Goal: Transaction & Acquisition: Purchase product/service

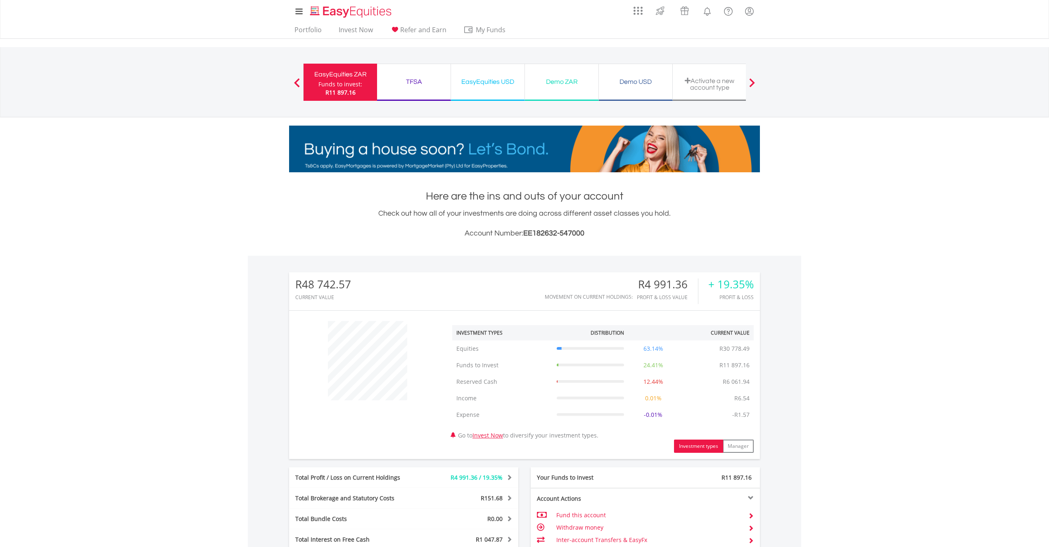
scroll to position [79, 157]
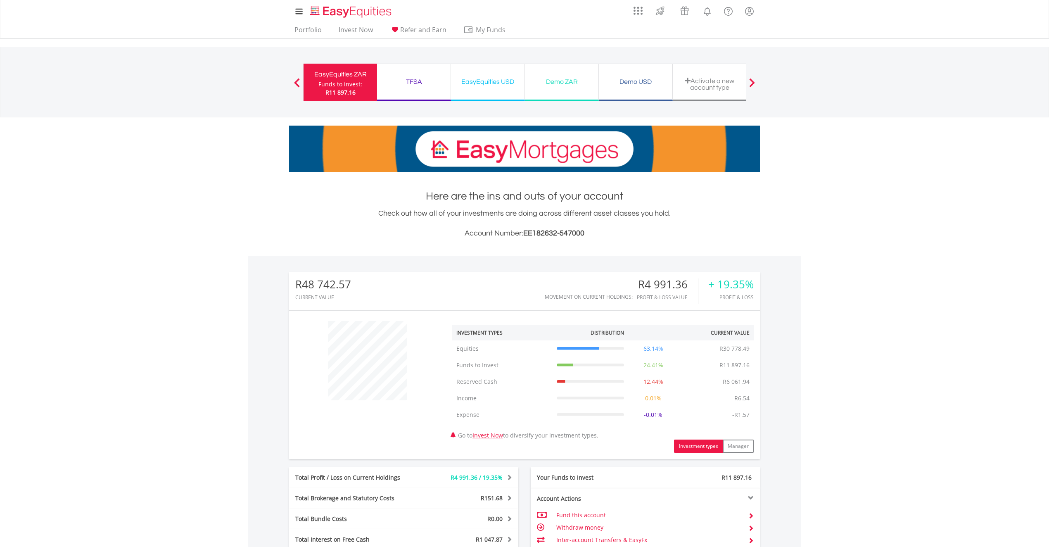
click at [196, 217] on body "My Investments Invest Now New Listings Sell My Recurring Investments Pending Or…" at bounding box center [524, 377] width 1049 height 755
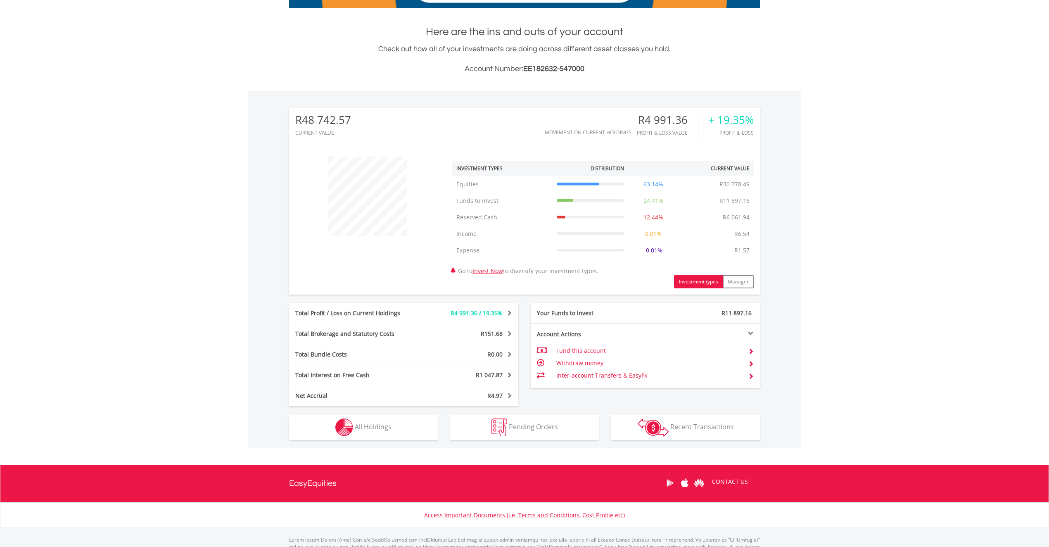
scroll to position [165, 0]
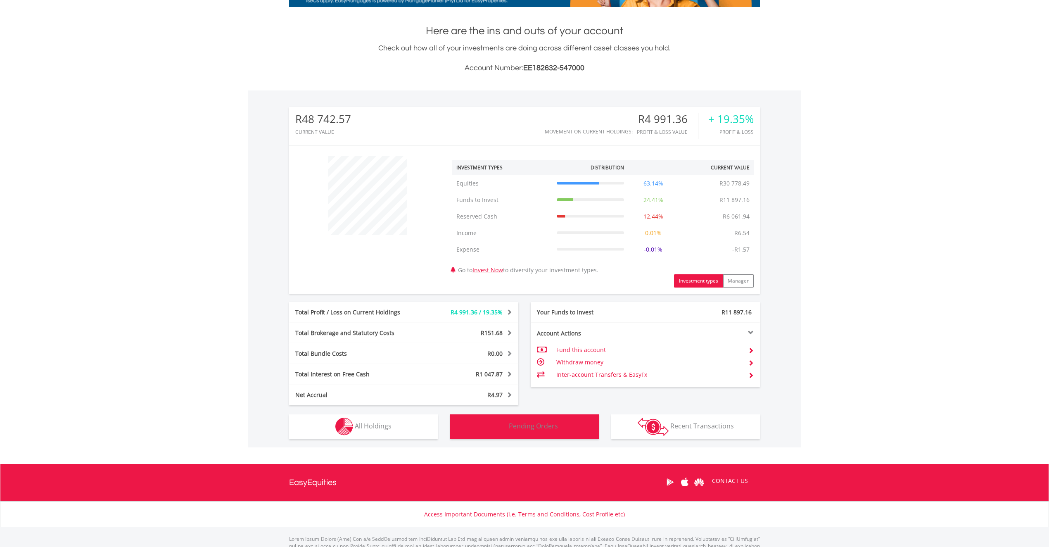
click at [495, 421] on img "button" at bounding box center [499, 426] width 16 height 18
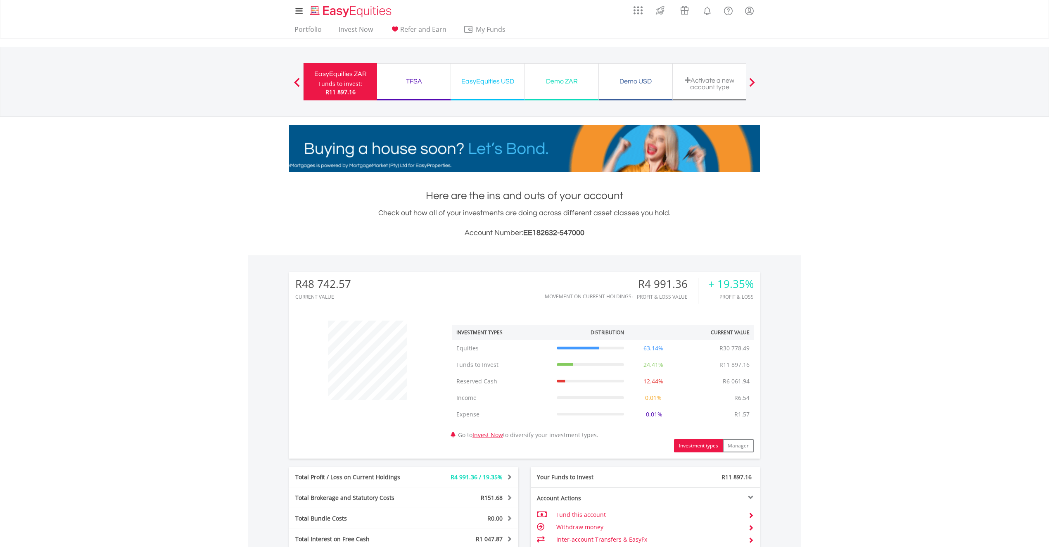
scroll to position [0, 0]
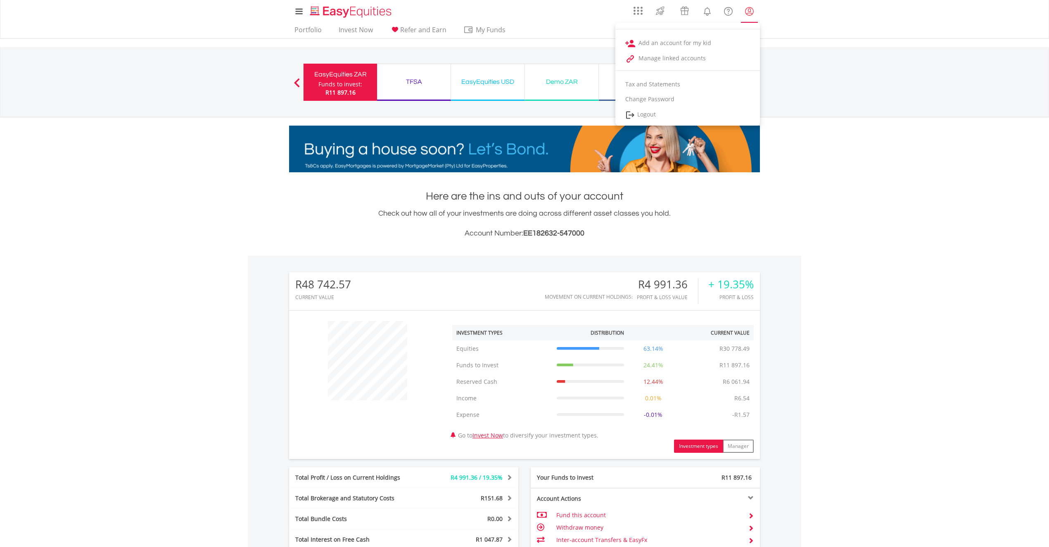
click at [745, 11] on lord-icon "My Profile" at bounding box center [749, 11] width 10 height 10
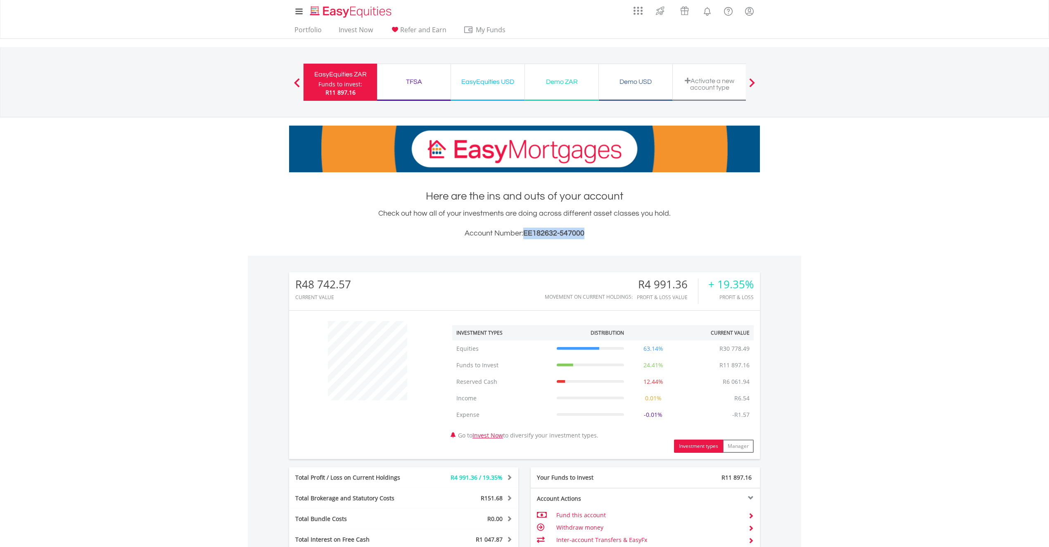
drag, startPoint x: 584, startPoint y: 233, endPoint x: 523, endPoint y: 234, distance: 60.3
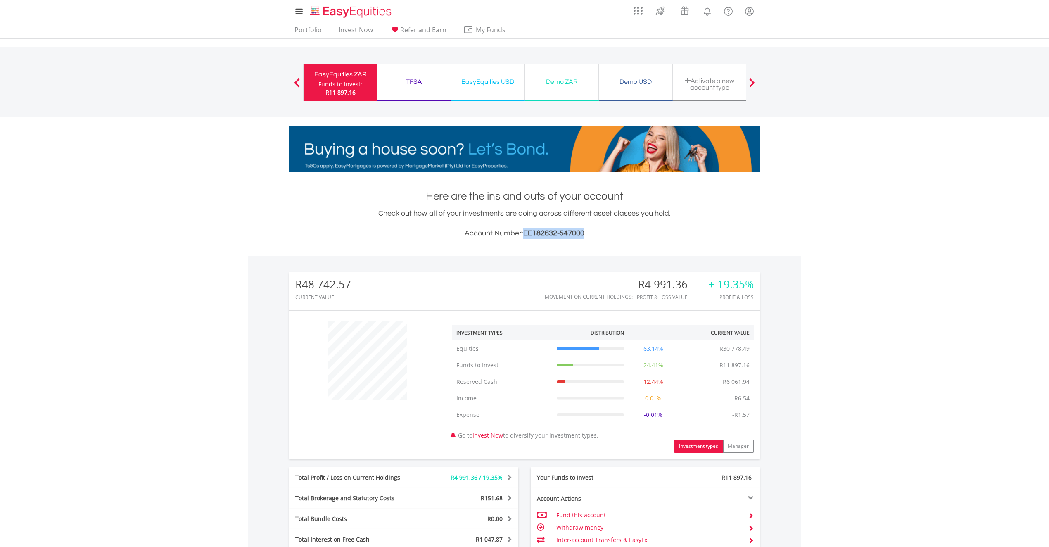
click at [523, 234] on span "EE182632-547000" at bounding box center [553, 233] width 61 height 8
copy span "EE182632-547000"
click at [507, 86] on div "EasyEquities USD" at bounding box center [488, 82] width 64 height 12
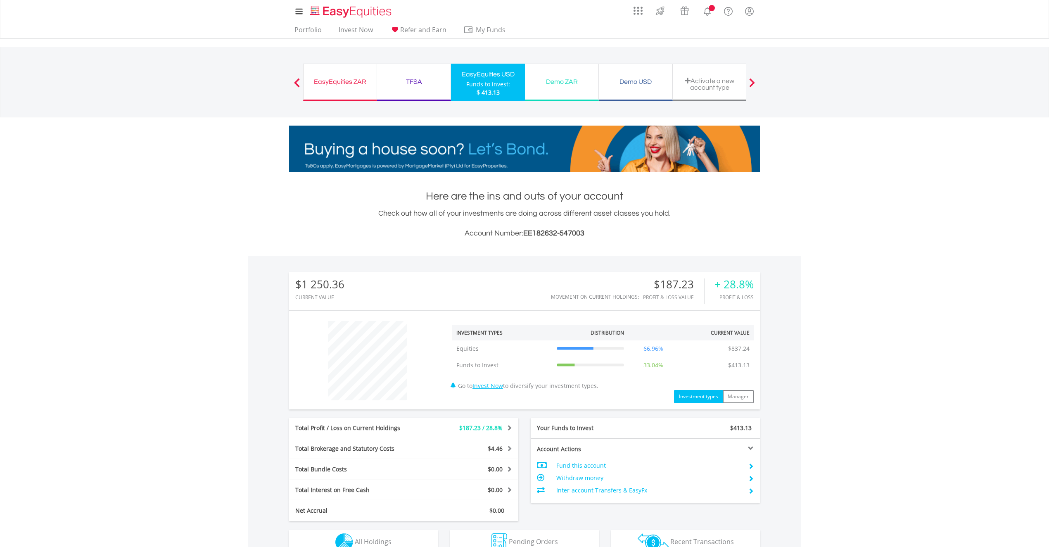
scroll to position [79, 157]
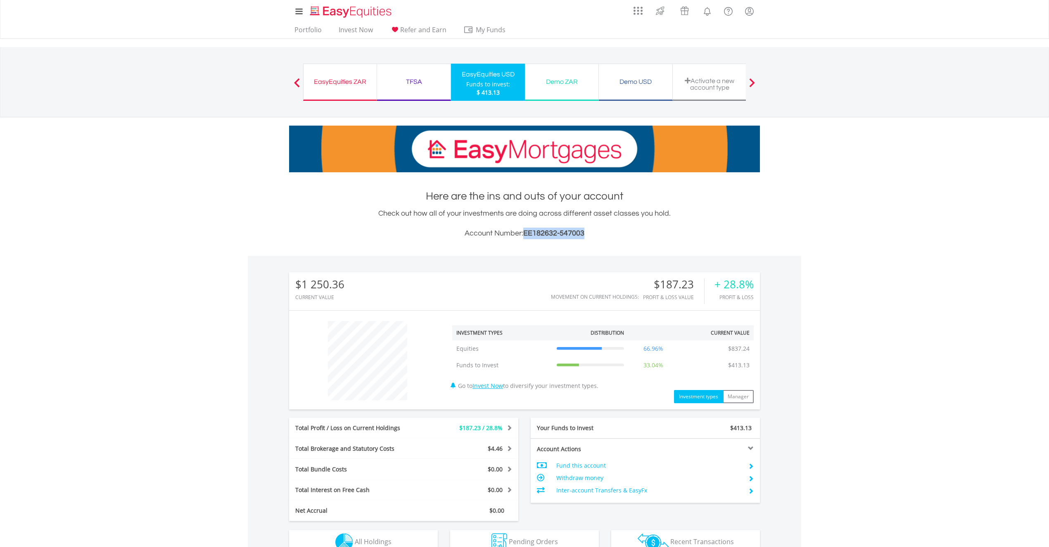
drag, startPoint x: 583, startPoint y: 231, endPoint x: 527, endPoint y: 230, distance: 56.6
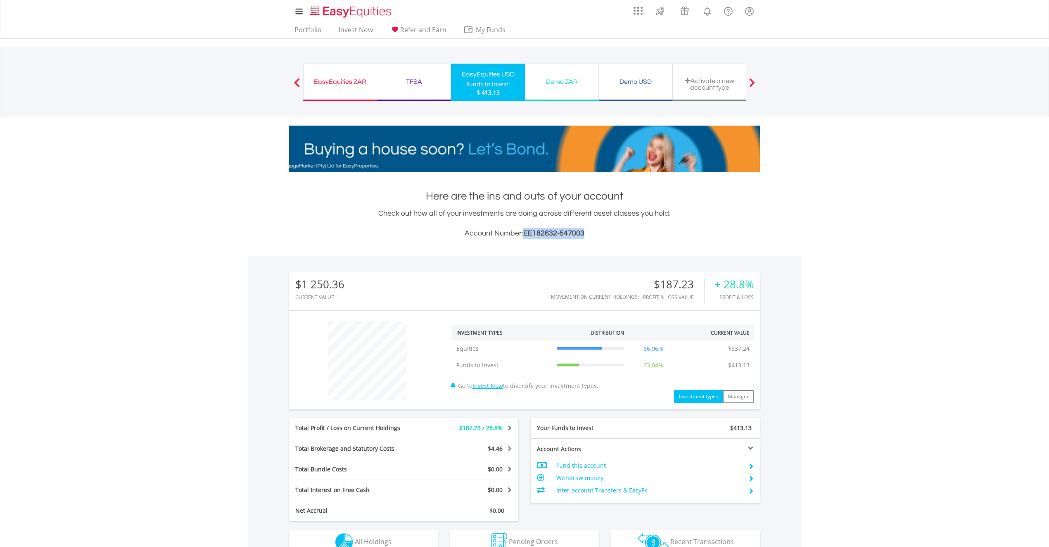
click at [524, 234] on span "EE182632-547003" at bounding box center [553, 233] width 61 height 8
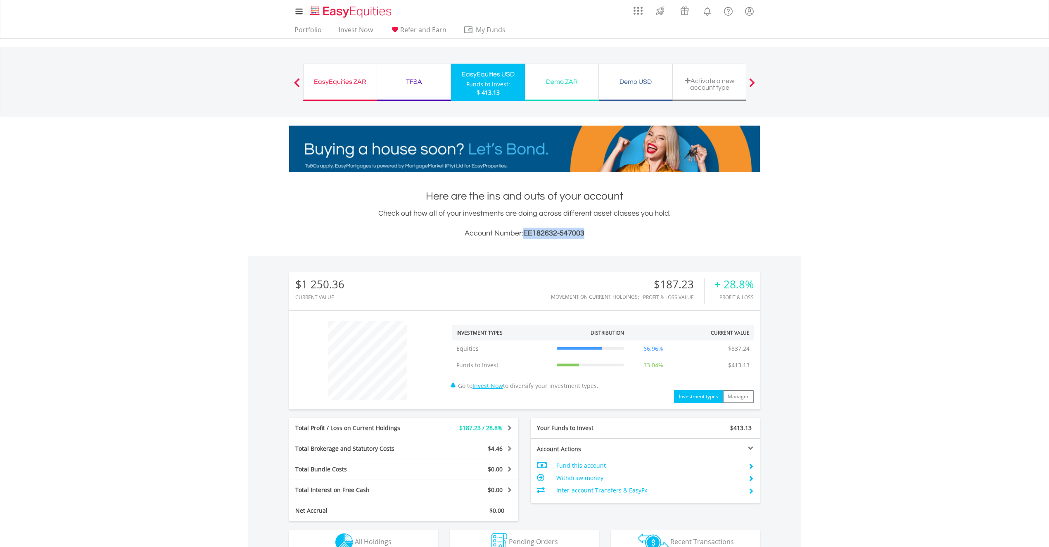
copy span "EE182632-547003"
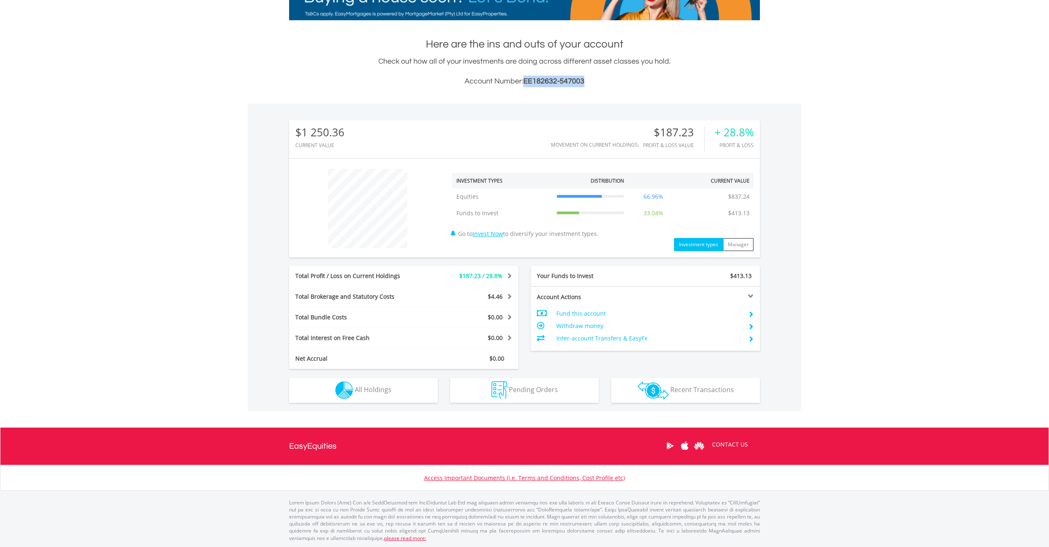
scroll to position [0, 0]
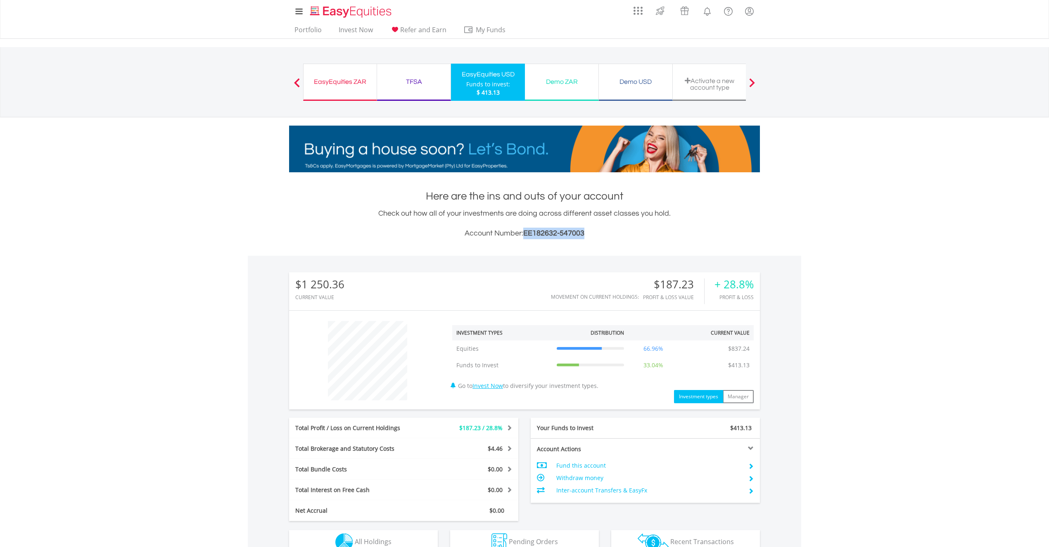
click at [346, 83] on div "EasyEquities ZAR" at bounding box center [339, 82] width 63 height 12
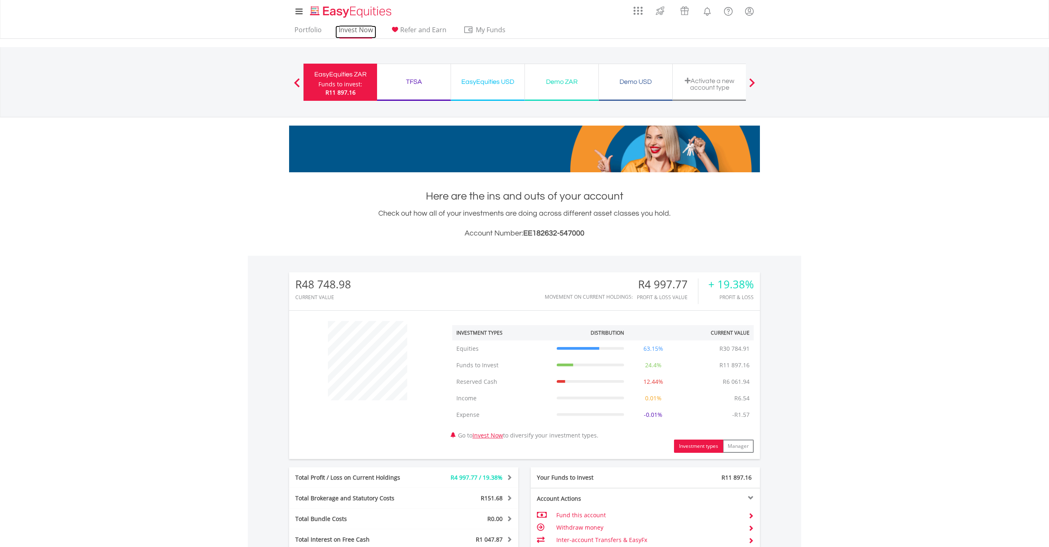
click at [363, 34] on link "Invest Now" at bounding box center [355, 32] width 41 height 13
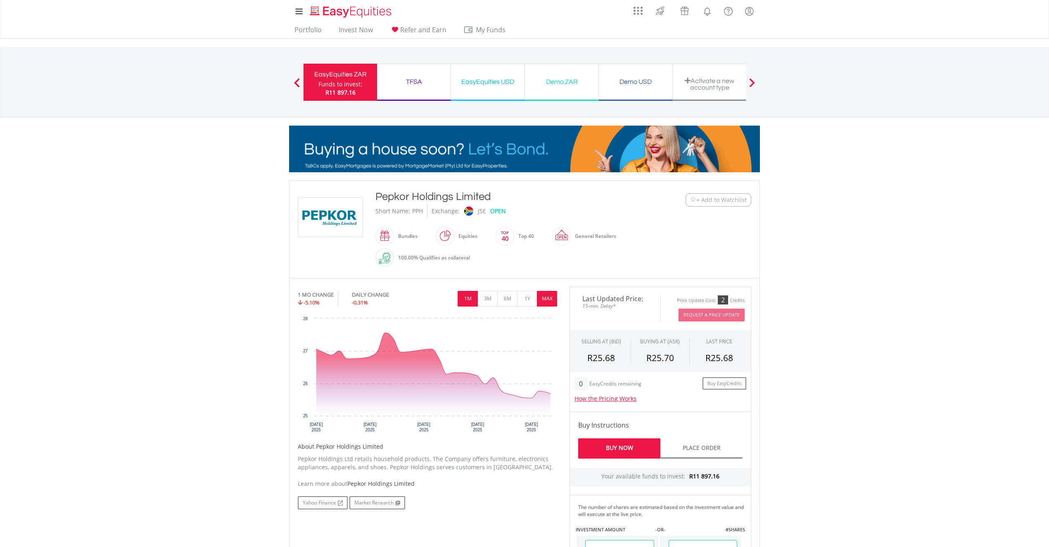
click at [544, 301] on button "MAX" at bounding box center [547, 299] width 20 height 16
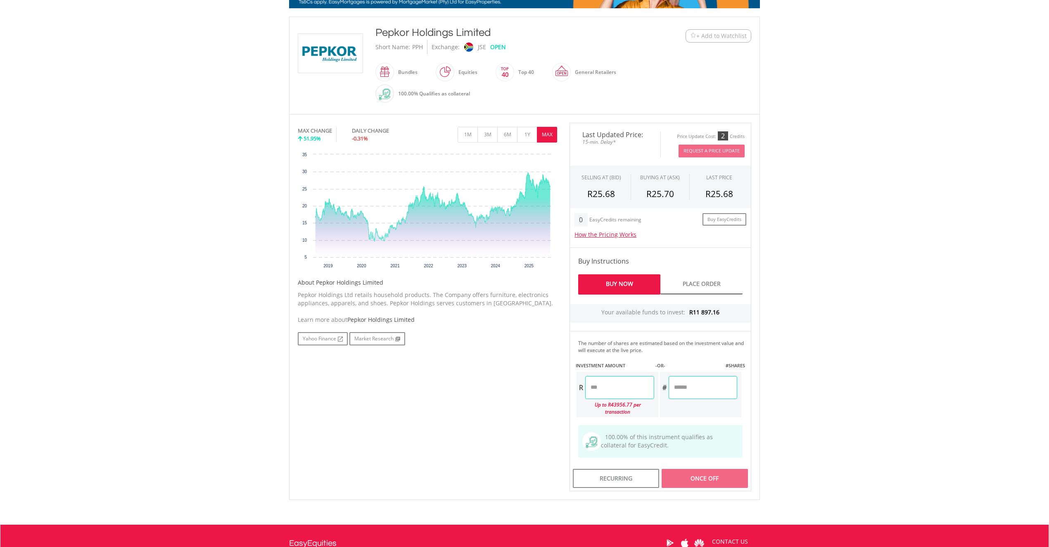
scroll to position [165, 0]
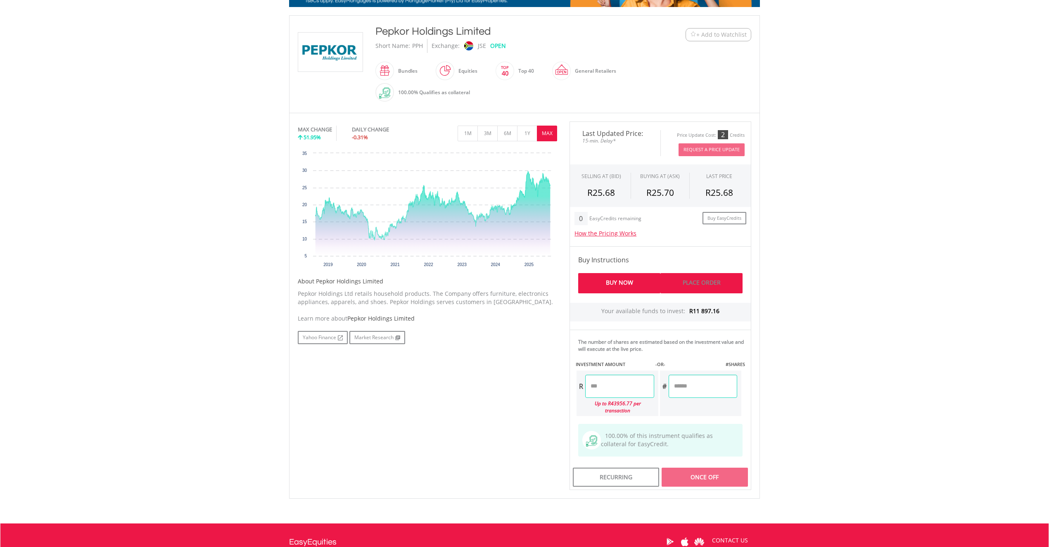
click at [706, 282] on link "Place Order" at bounding box center [701, 283] width 82 height 20
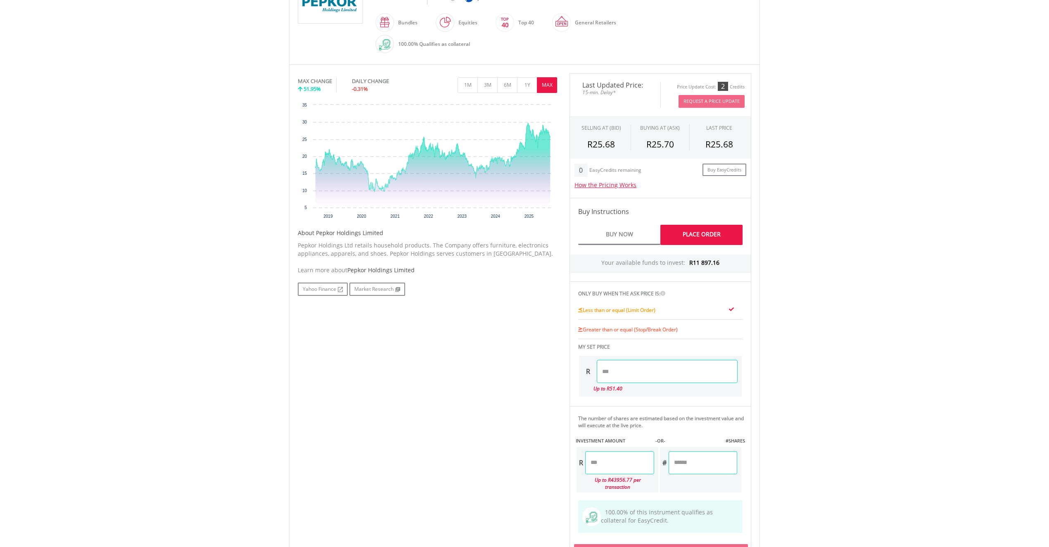
scroll to position [275, 0]
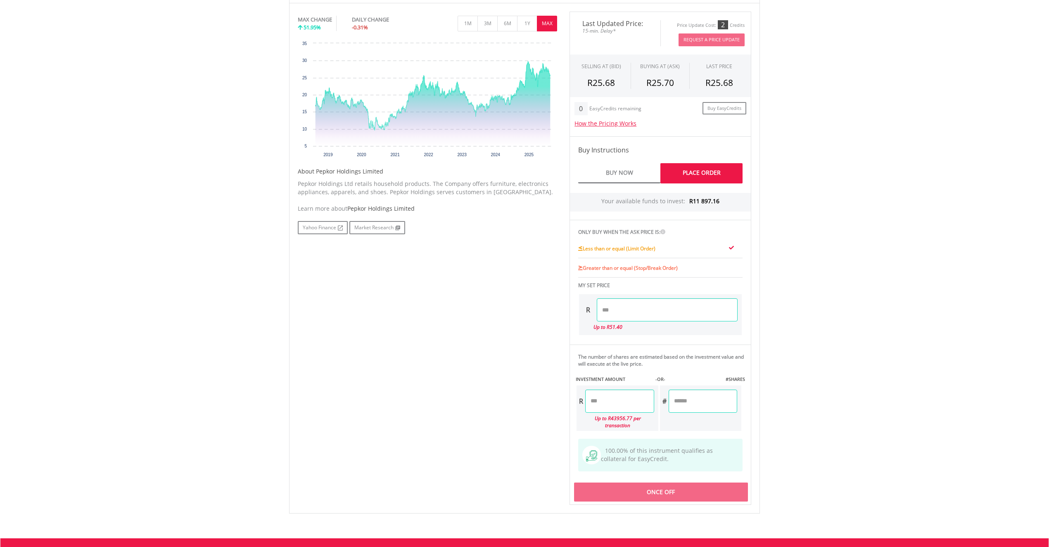
click at [664, 314] on input "number" at bounding box center [667, 309] width 141 height 23
type input "*****"
click at [636, 406] on input "number" at bounding box center [619, 400] width 69 height 23
click at [695, 484] on div "Last Updated Price: 15-min. Delay* Price Update Cost: 2 Credits Request A Price…" at bounding box center [660, 258] width 194 height 493
type input "*******"
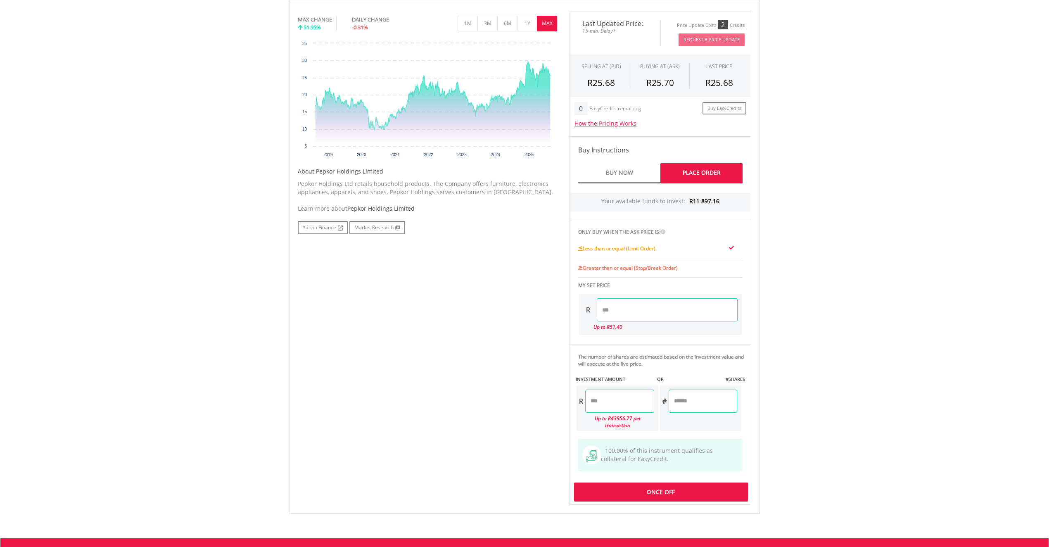
type input "*******"
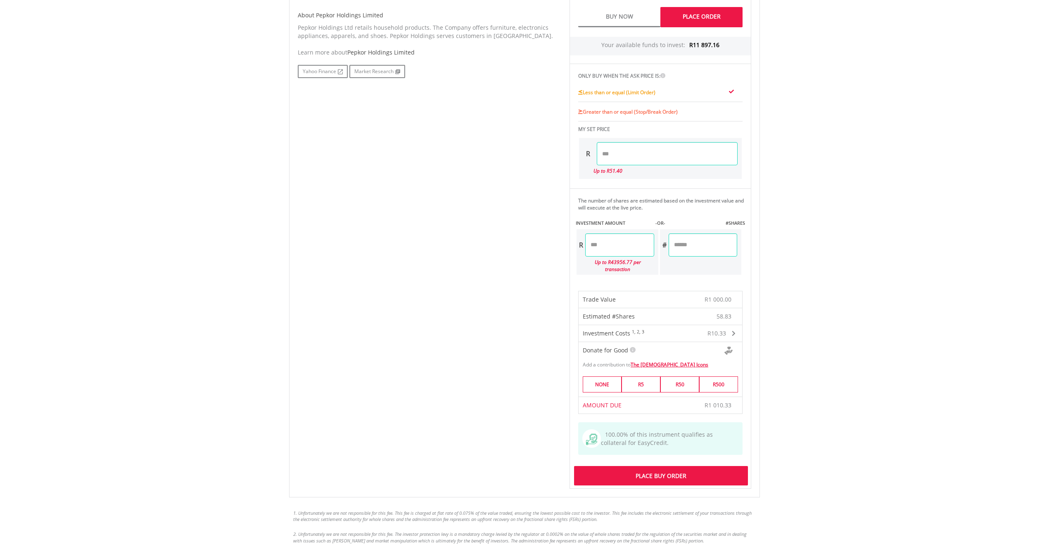
scroll to position [440, 0]
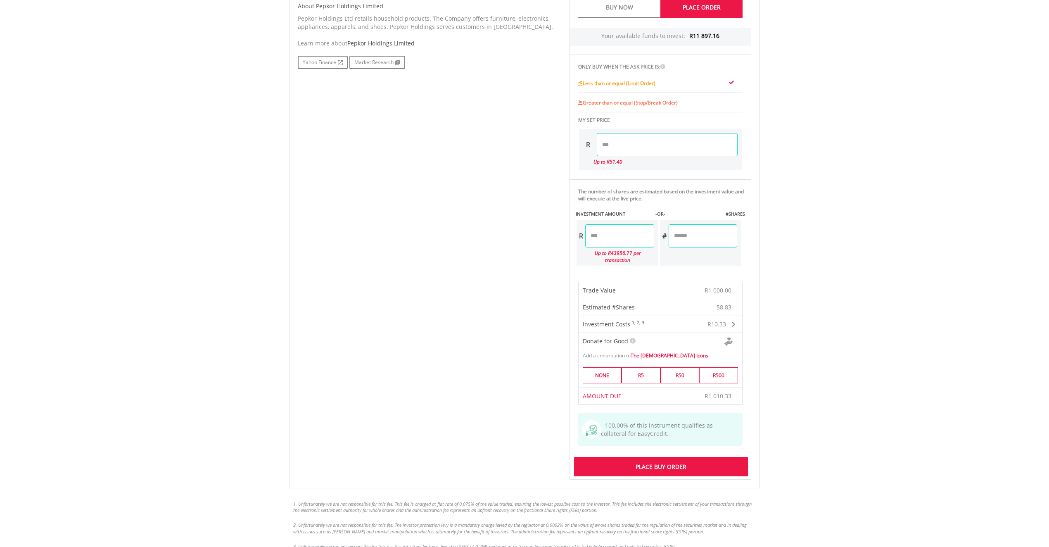
click at [674, 457] on div "Place Buy Order" at bounding box center [661, 466] width 174 height 19
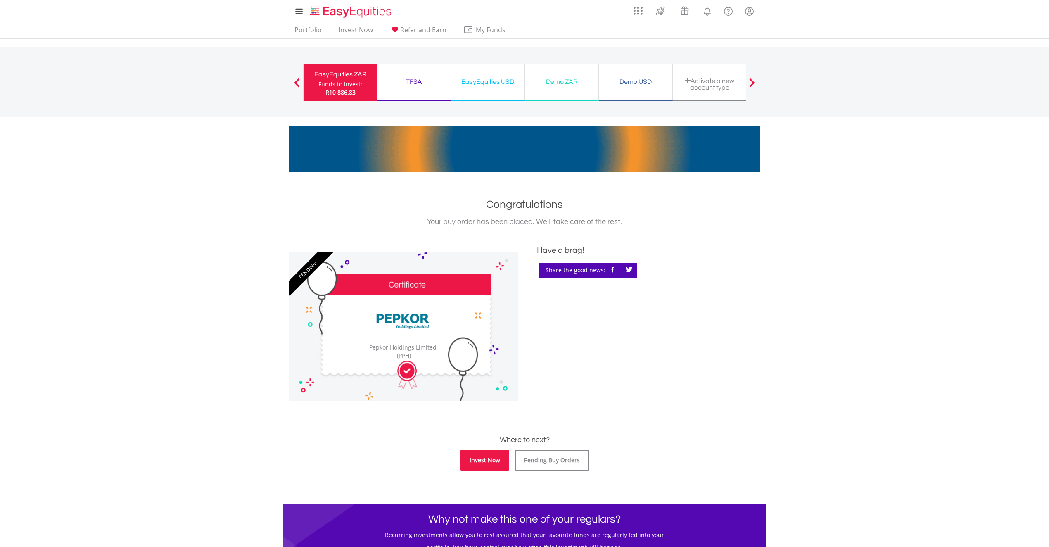
click at [487, 462] on link "Invest Now" at bounding box center [484, 460] width 49 height 21
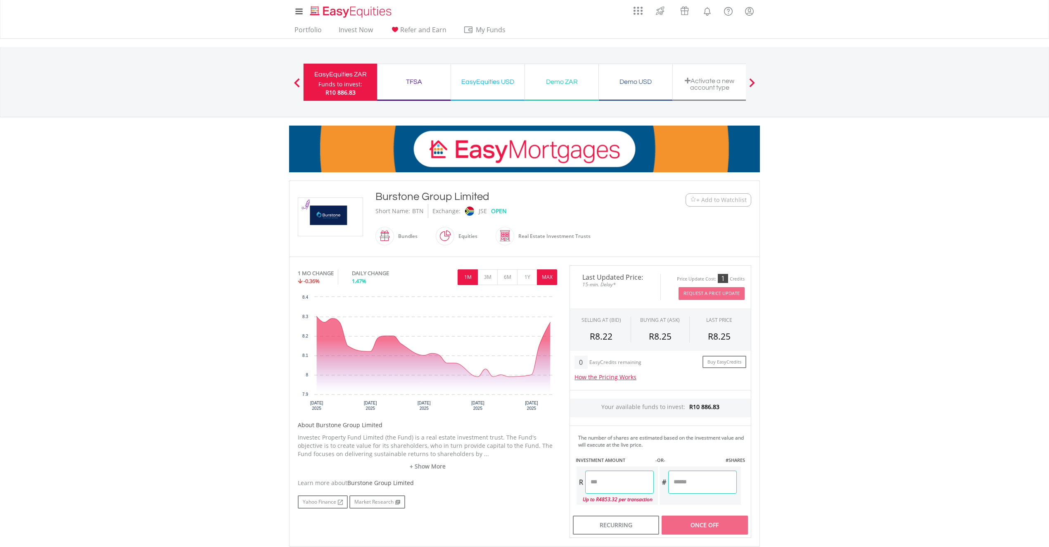
click at [547, 277] on button "MAX" at bounding box center [547, 277] width 20 height 16
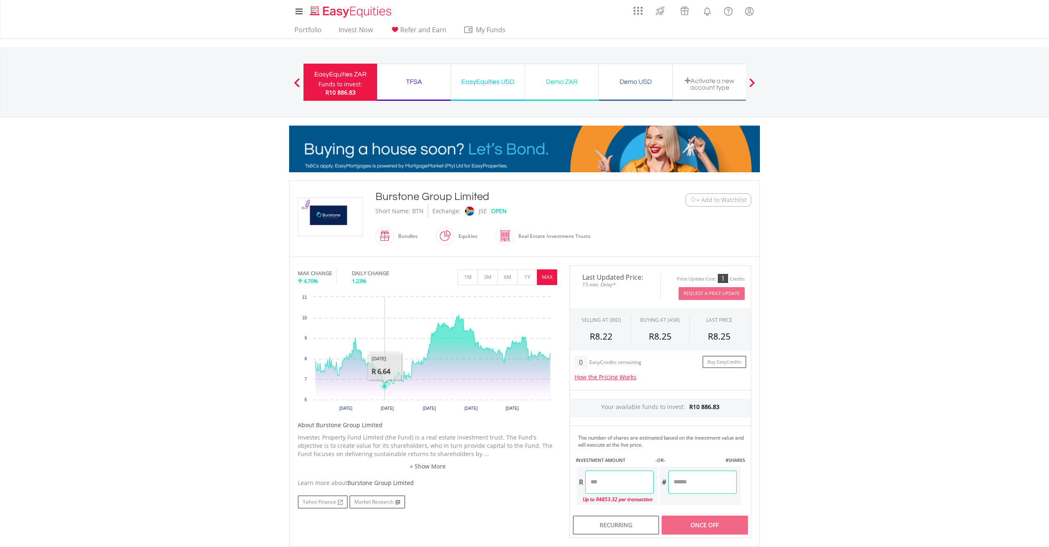
click at [385, 387] on icon "Interactive chart" at bounding box center [384, 385] width 5 height 5
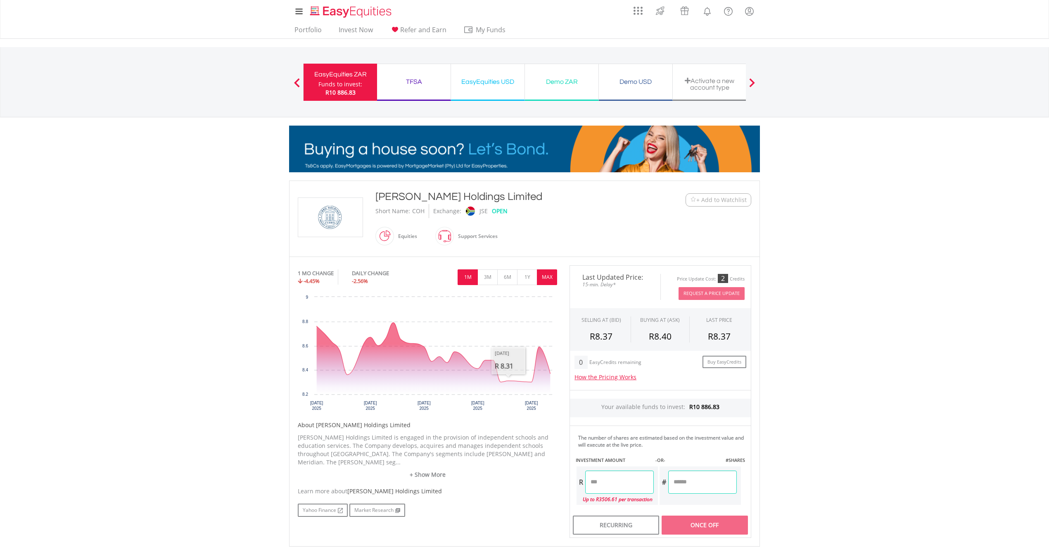
click at [547, 278] on button "MAX" at bounding box center [547, 277] width 20 height 16
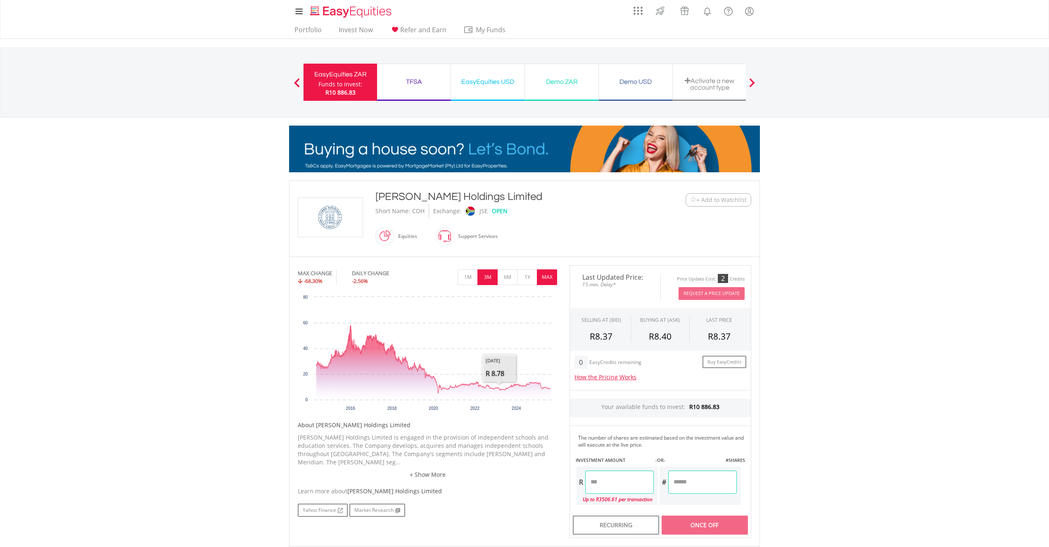
click at [491, 279] on button "3M" at bounding box center [487, 277] width 20 height 16
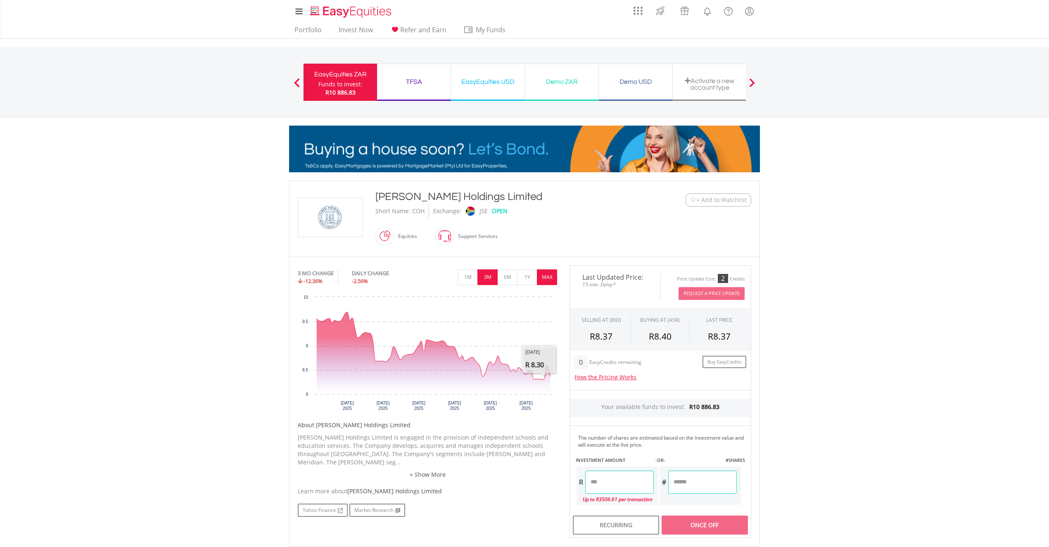
click at [549, 282] on button "MAX" at bounding box center [547, 277] width 20 height 16
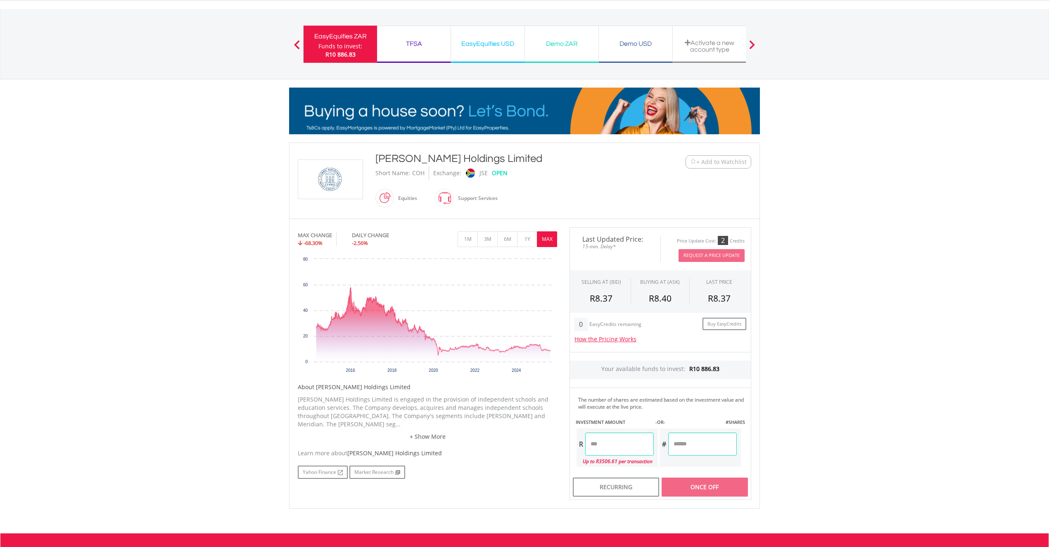
scroll to position [33, 0]
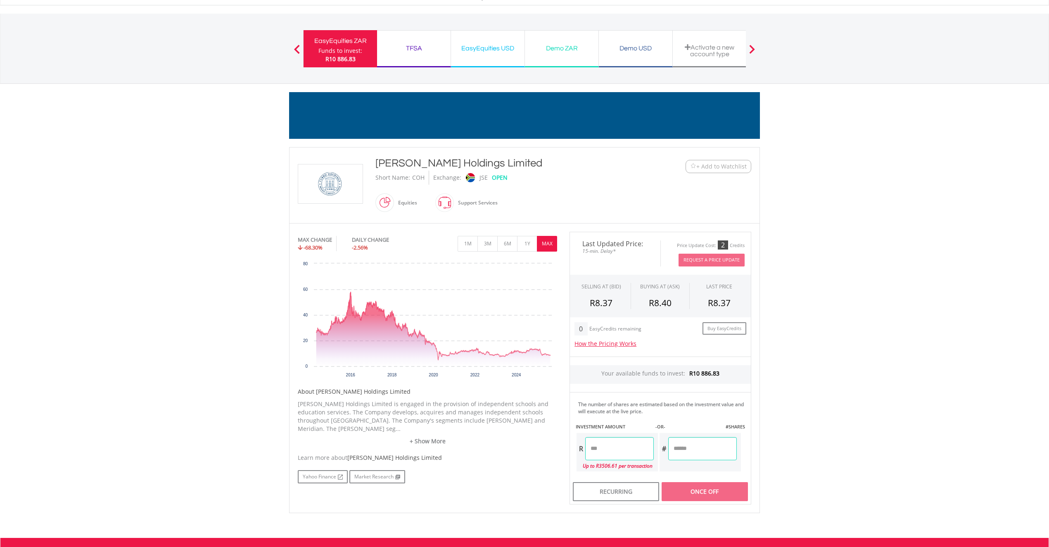
click at [622, 452] on input "number" at bounding box center [619, 448] width 69 height 23
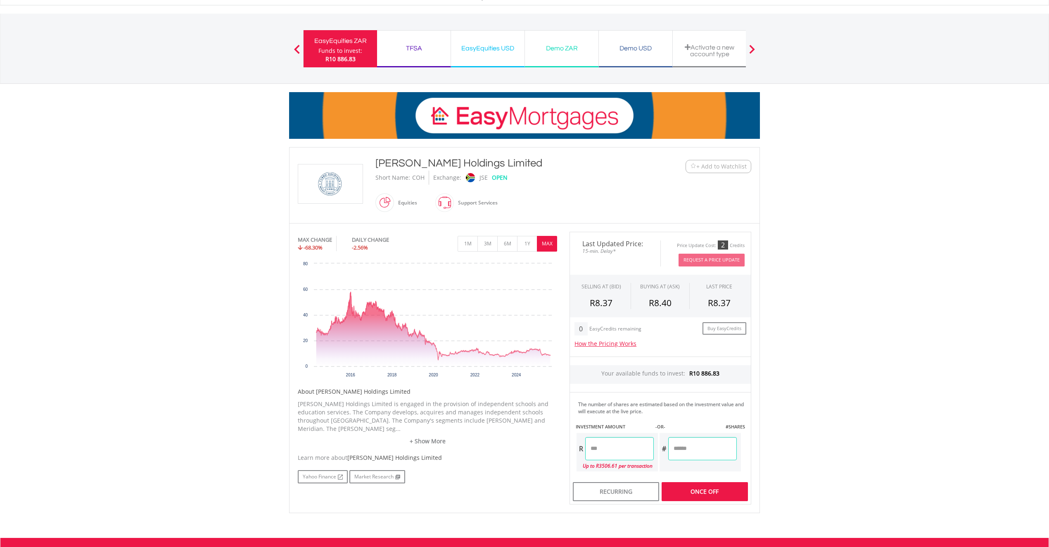
type input "*******"
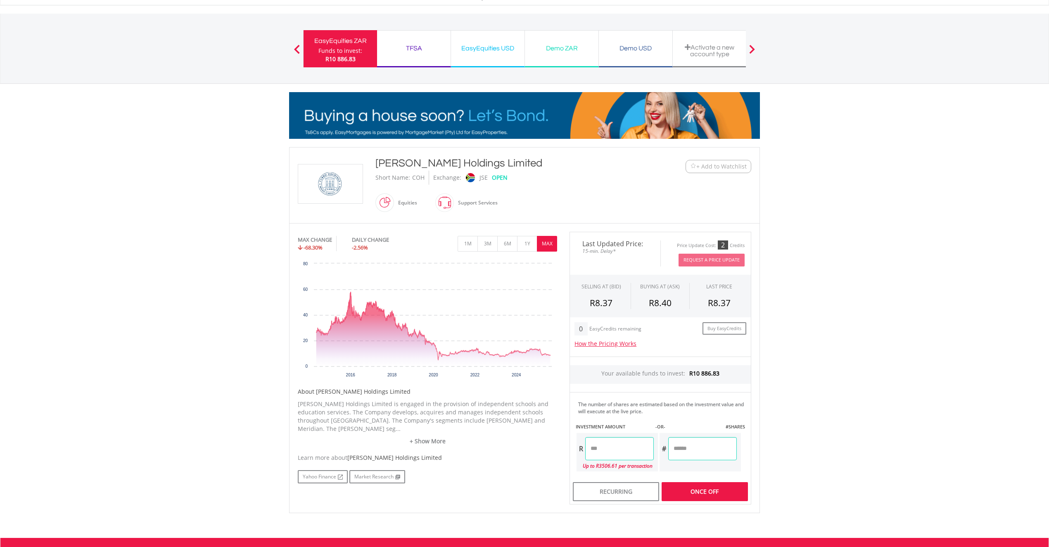
type input "********"
click at [826, 392] on body "My Investments Invest Now New Listings Sell My Recurring Investments Pending Or…" at bounding box center [524, 315] width 1049 height 697
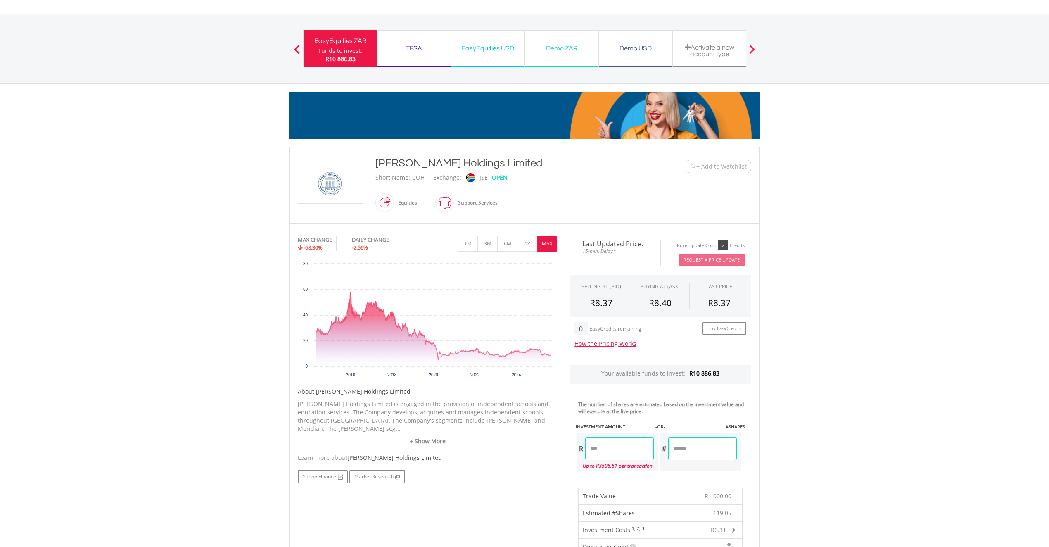
click at [815, 405] on body "My Investments Invest Now New Listings Sell My Recurring Investments Pending Or…" at bounding box center [524, 452] width 1049 height 970
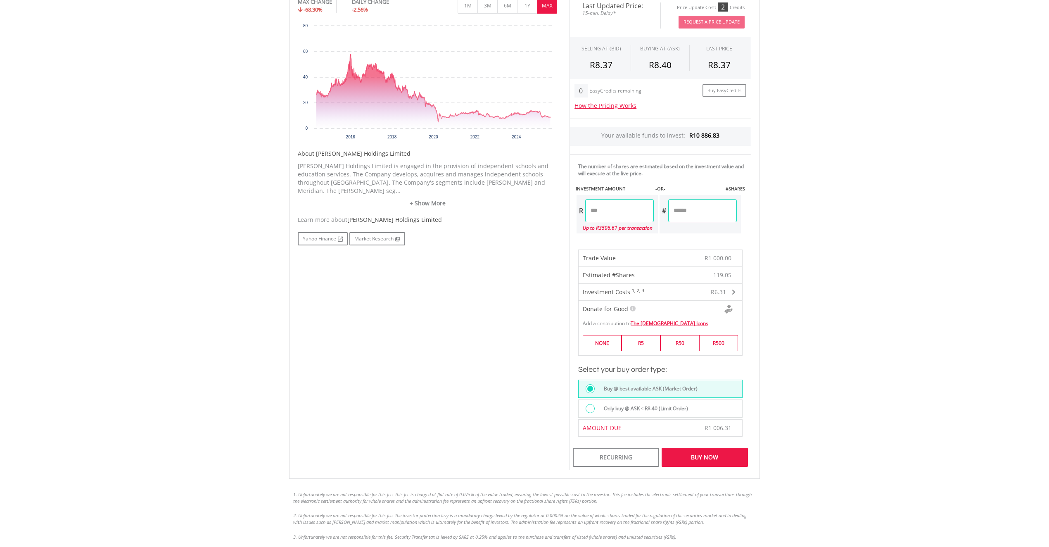
scroll to position [309, 0]
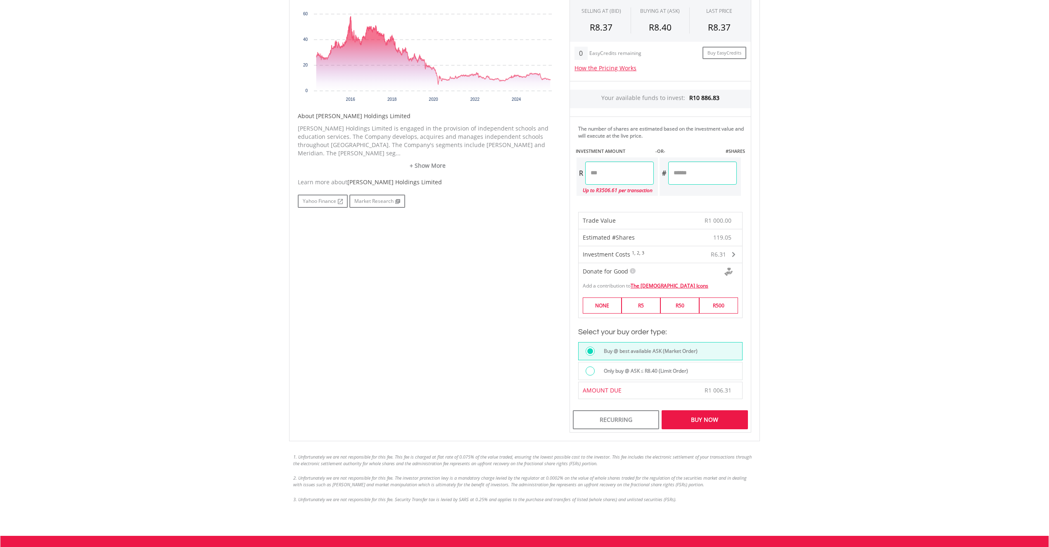
click at [594, 375] on div at bounding box center [591, 371] width 13 height 11
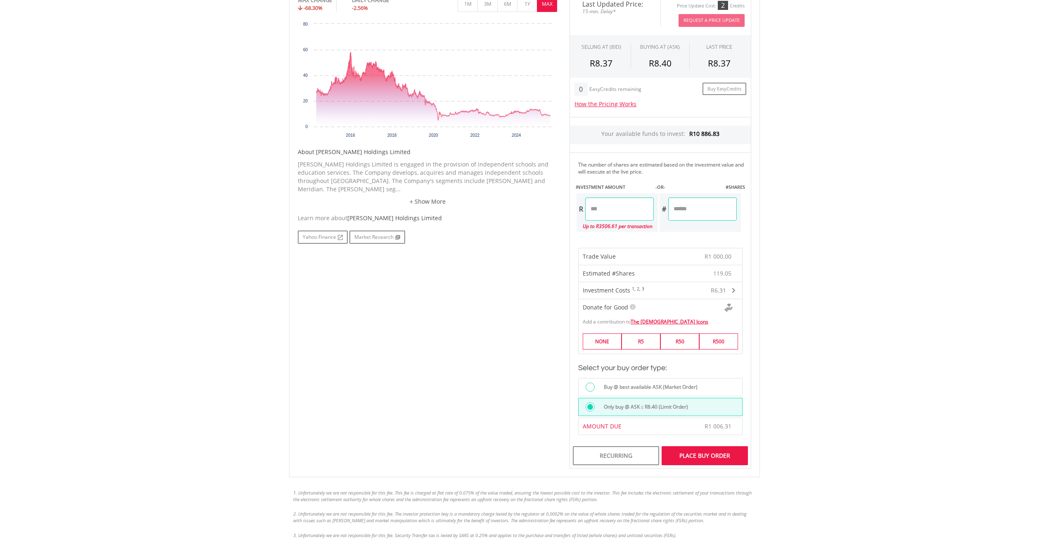
scroll to position [253, 0]
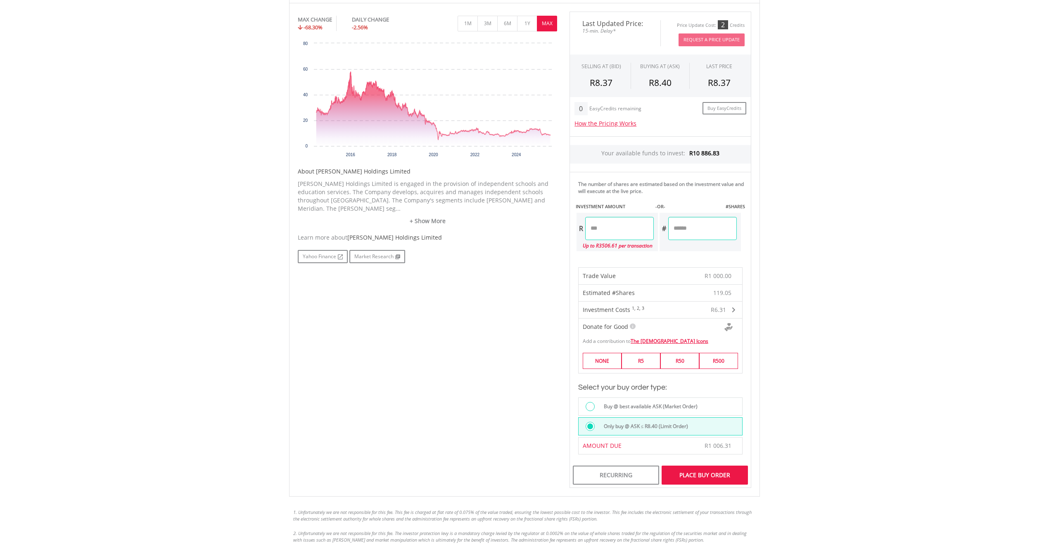
click at [675, 405] on label "Buy @ best available ASK (Market Order)" at bounding box center [648, 406] width 99 height 9
click at [727, 476] on div "Buy Now" at bounding box center [704, 474] width 86 height 19
